Goal: Task Accomplishment & Management: Manage account settings

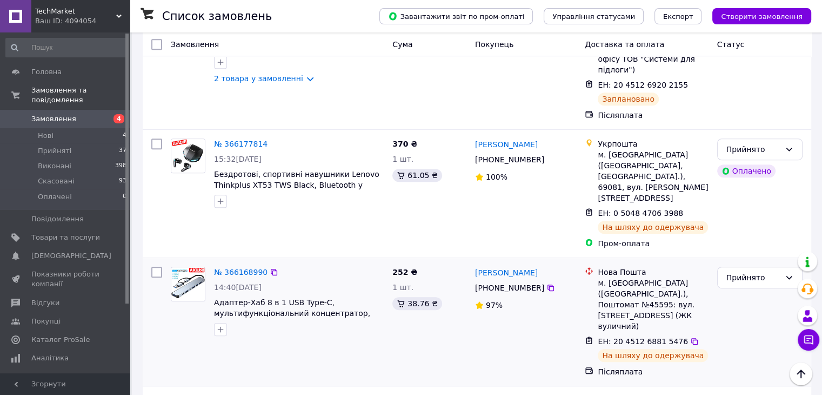
scroll to position [595, 0]
